Goal: Check status: Check status

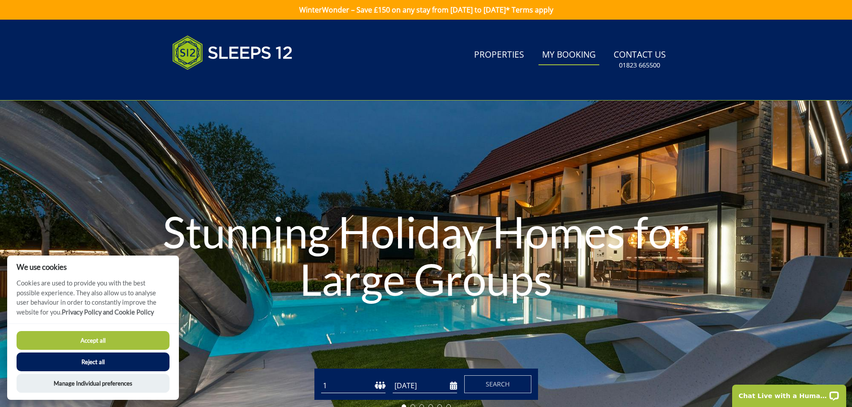
click at [568, 56] on link "My Booking" at bounding box center [568, 55] width 61 height 20
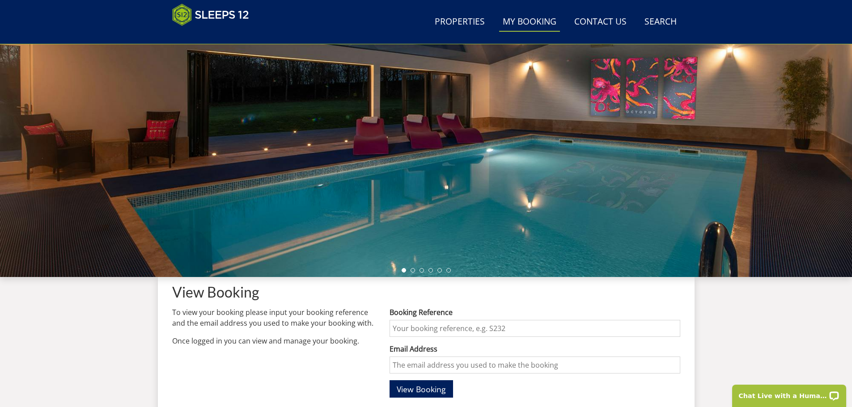
scroll to position [187, 0]
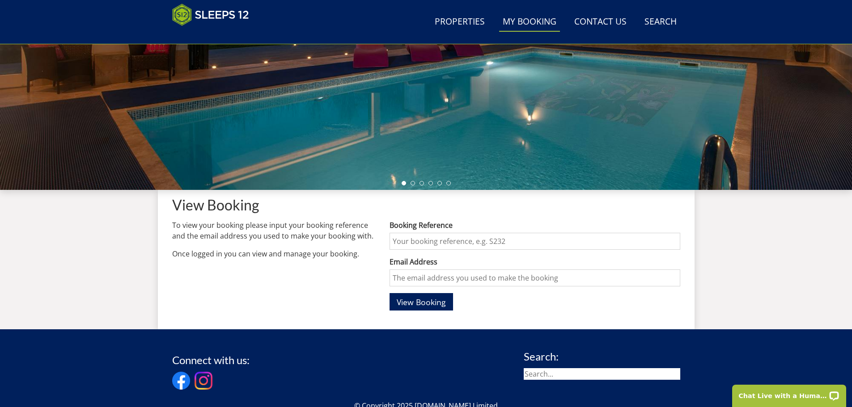
click at [418, 242] on input "Booking Reference" at bounding box center [534, 241] width 290 height 17
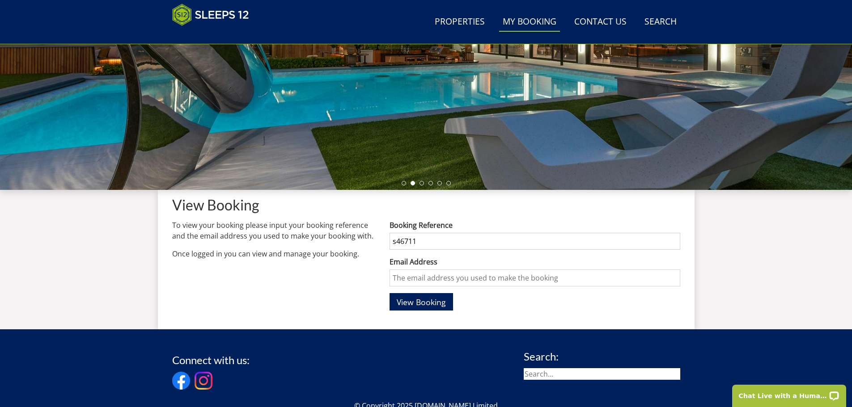
type input "s46711"
click at [415, 287] on input "Email Address" at bounding box center [534, 278] width 290 height 17
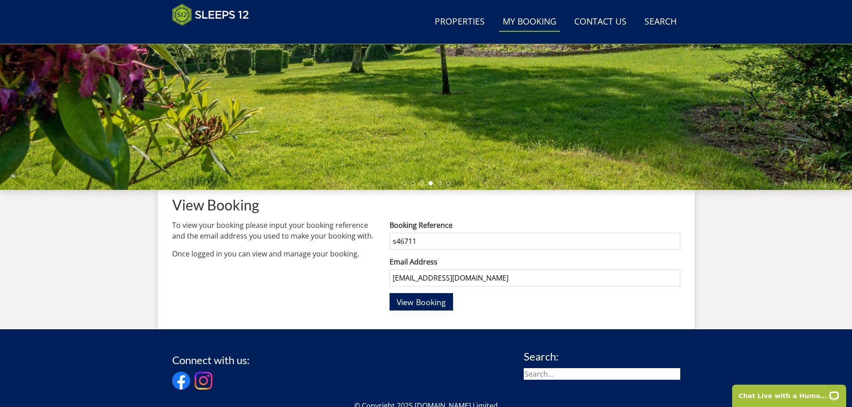
type input "[EMAIL_ADDRESS][DOMAIN_NAME]"
click at [412, 296] on button "View Booking" at bounding box center [420, 301] width 63 height 17
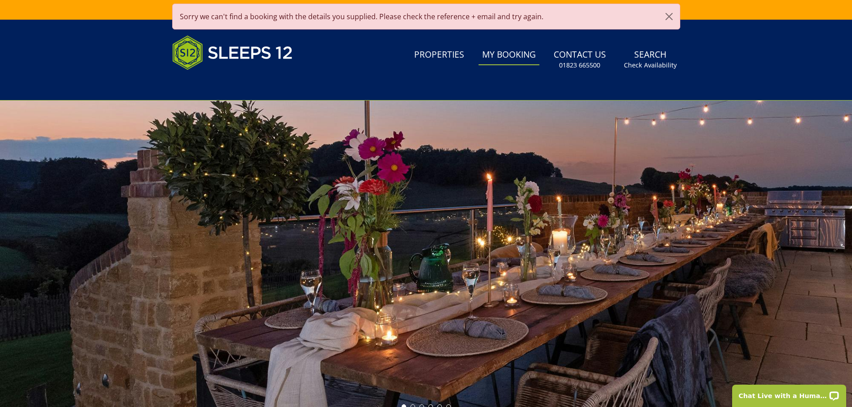
scroll to position [0, 0]
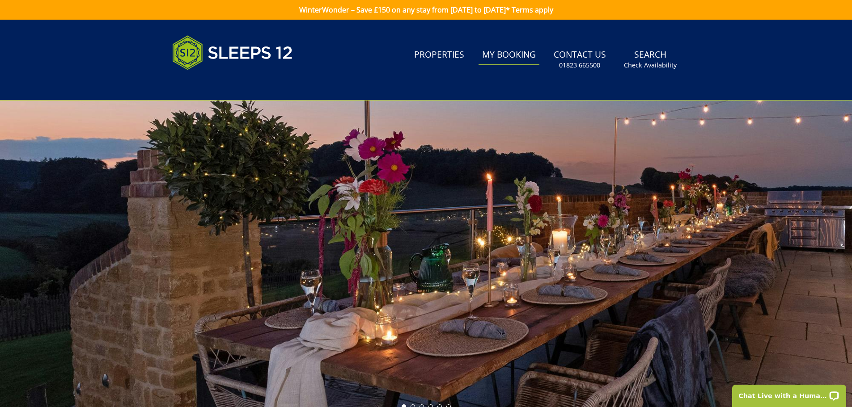
click at [511, 54] on link "My Booking" at bounding box center [508, 55] width 61 height 20
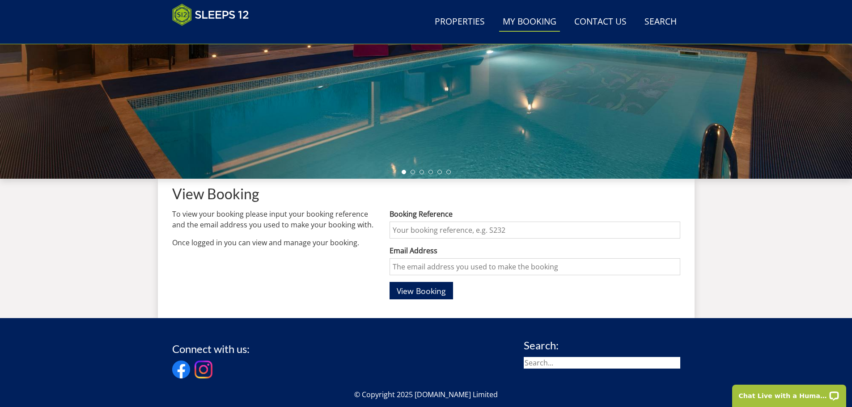
click at [438, 226] on input "Booking Reference" at bounding box center [534, 230] width 290 height 17
type input "s46711"
click at [410, 295] on span "View Booking" at bounding box center [421, 291] width 49 height 11
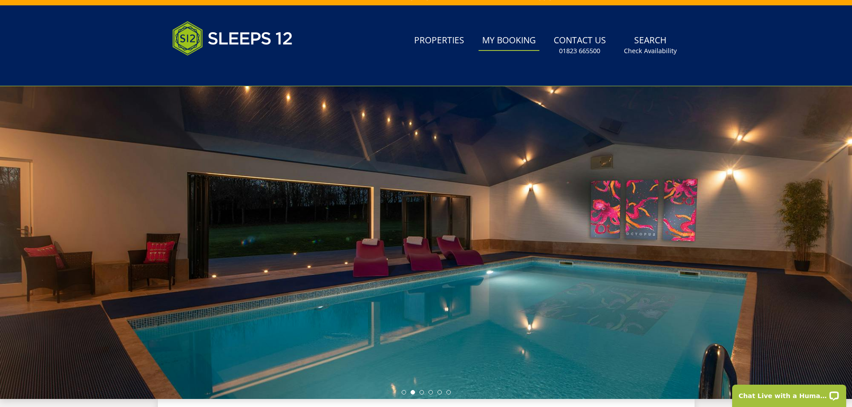
scroll to position [153, 0]
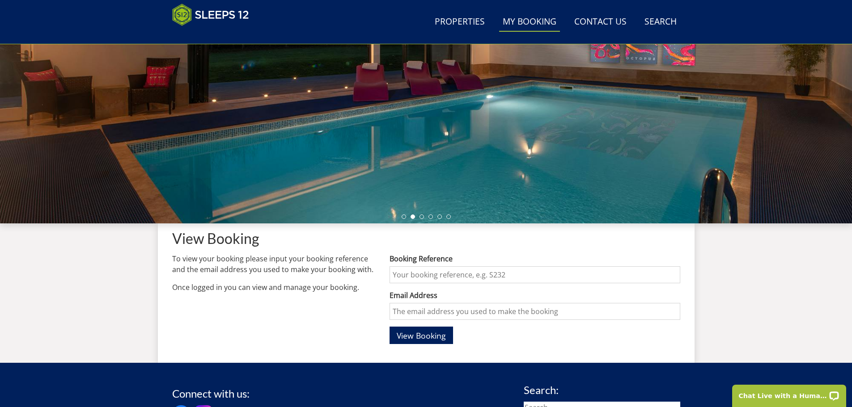
click at [443, 277] on input "Booking Reference" at bounding box center [534, 274] width 290 height 17
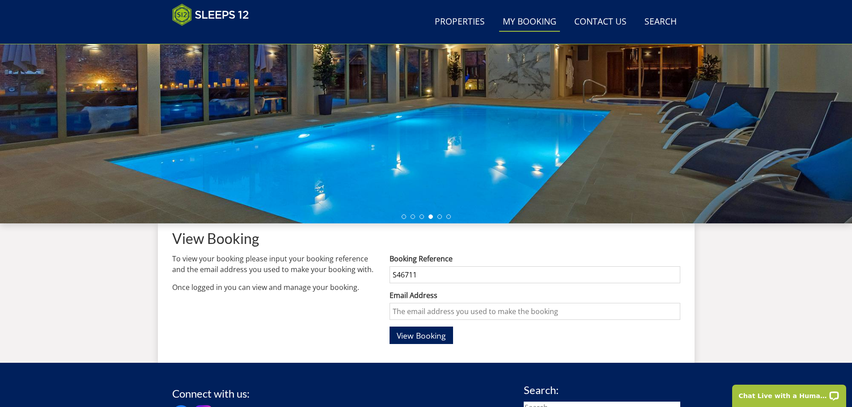
type input "S46711"
click at [417, 316] on input "Email Address" at bounding box center [534, 311] width 290 height 17
type input "[EMAIL_ADDRESS][DOMAIN_NAME]"
click at [434, 332] on span "View Booking" at bounding box center [421, 335] width 49 height 11
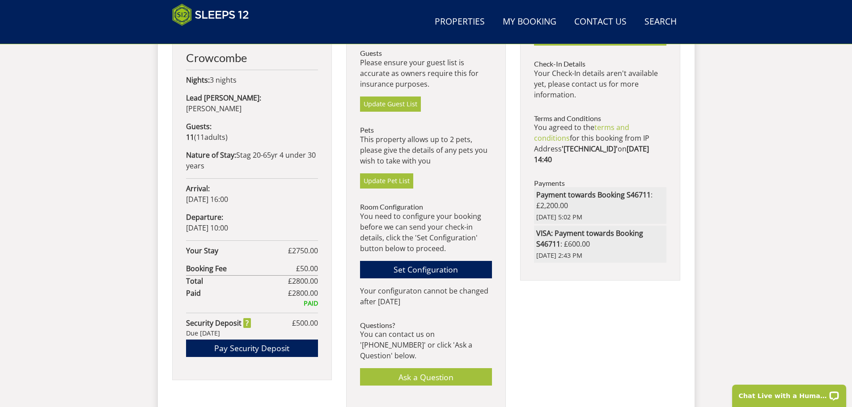
scroll to position [417, 0]
